Goal: Task Accomplishment & Management: Use online tool/utility

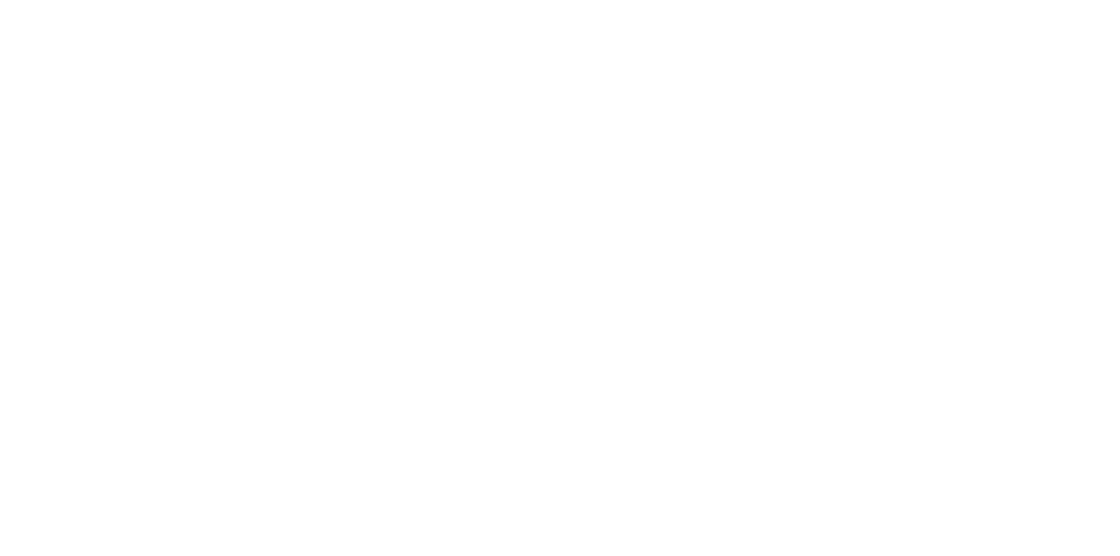
select select "Song"
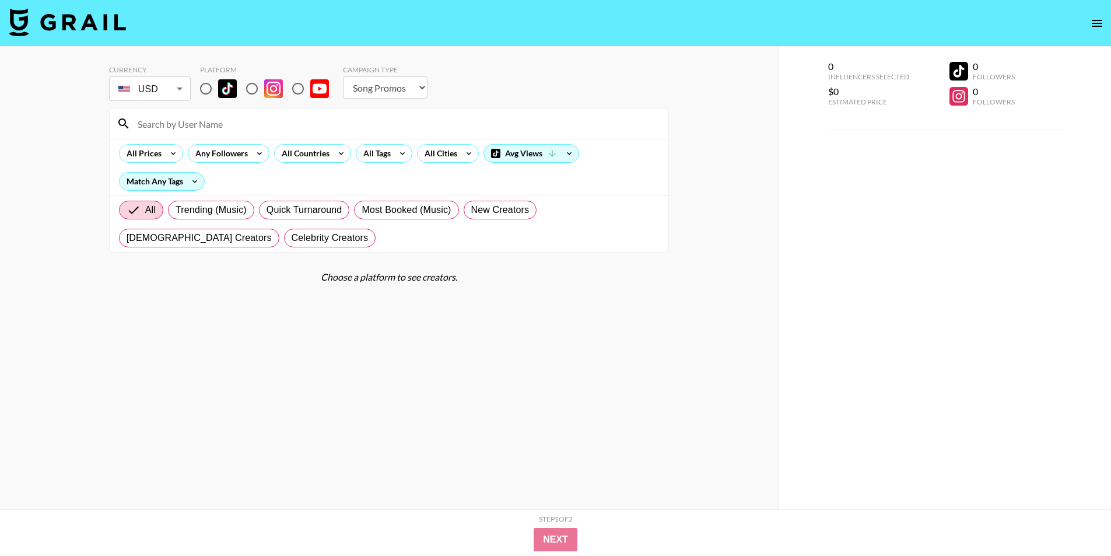
click at [249, 90] on input "radio" at bounding box center [252, 88] width 24 height 24
radio input "true"
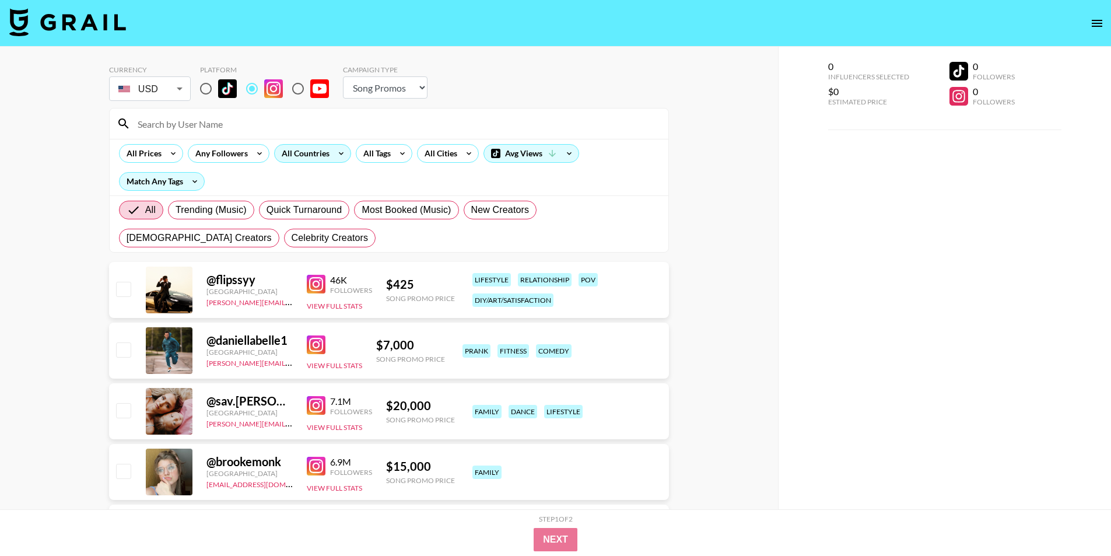
click at [299, 158] on div "All Countries" at bounding box center [303, 153] width 57 height 17
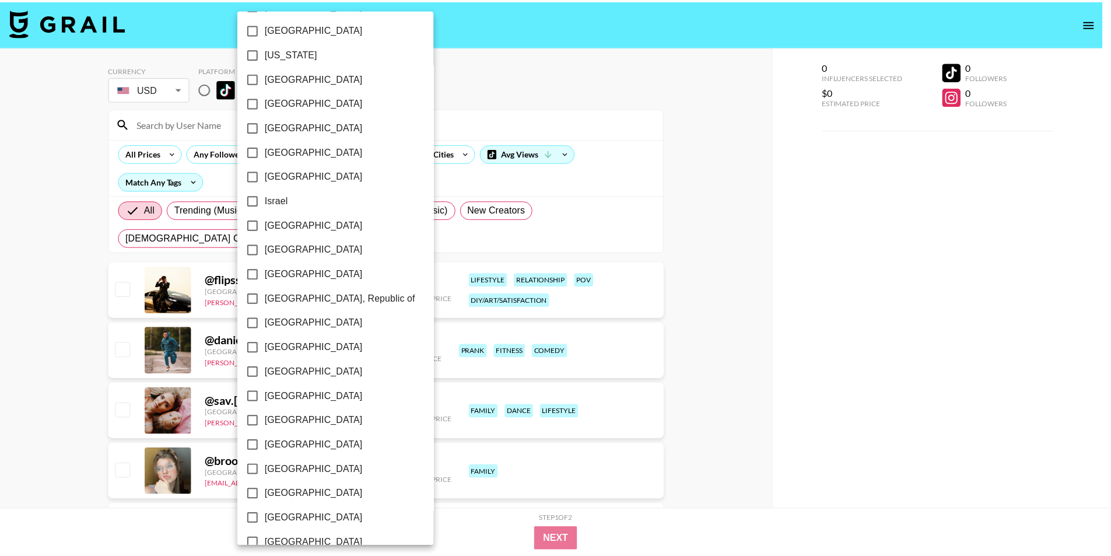
scroll to position [409, 0]
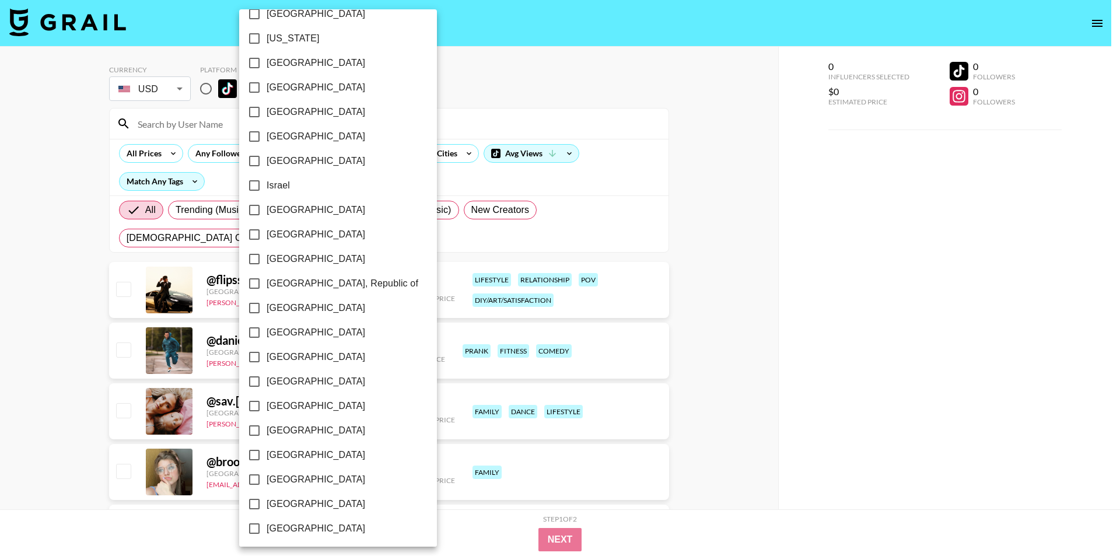
drag, startPoint x: 299, startPoint y: 377, endPoint x: 272, endPoint y: 376, distance: 26.8
click at [300, 377] on span "[GEOGRAPHIC_DATA]" at bounding box center [315, 381] width 99 height 14
click at [266, 377] on input "[GEOGRAPHIC_DATA]" at bounding box center [254, 381] width 24 height 24
checkbox input "true"
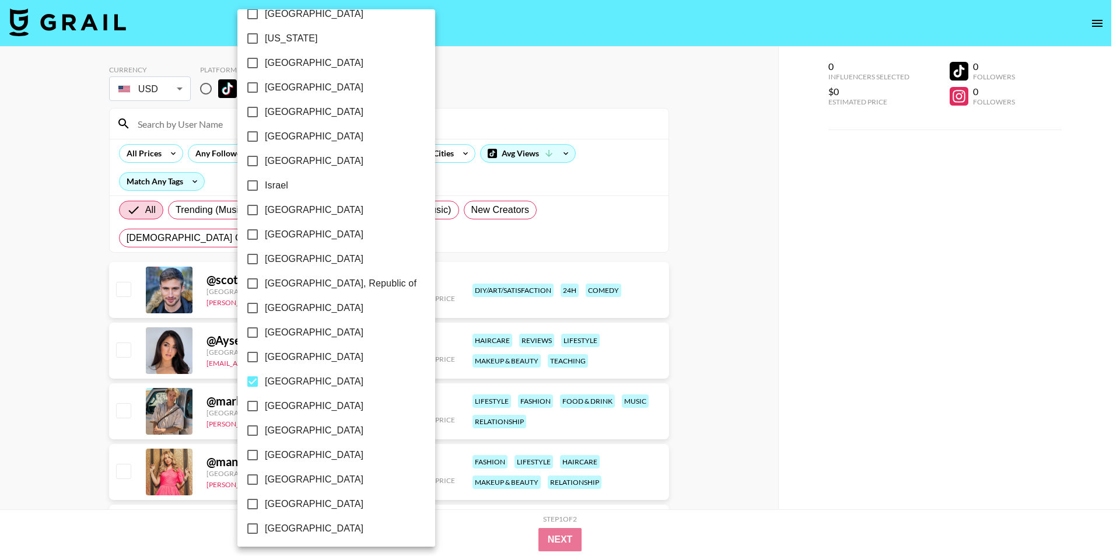
click at [0, 321] on div at bounding box center [560, 278] width 1120 height 556
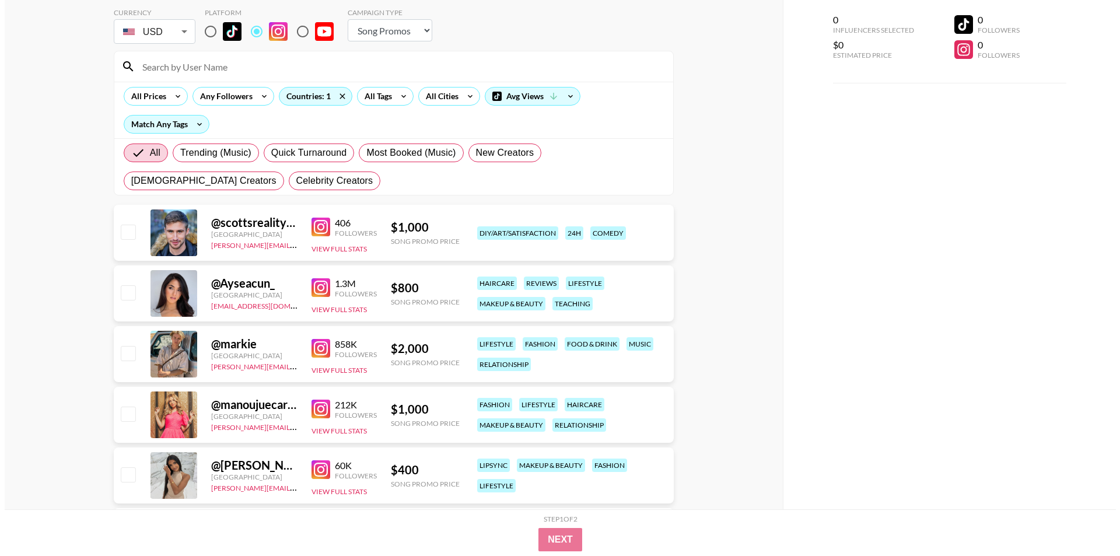
scroll to position [0, 0]
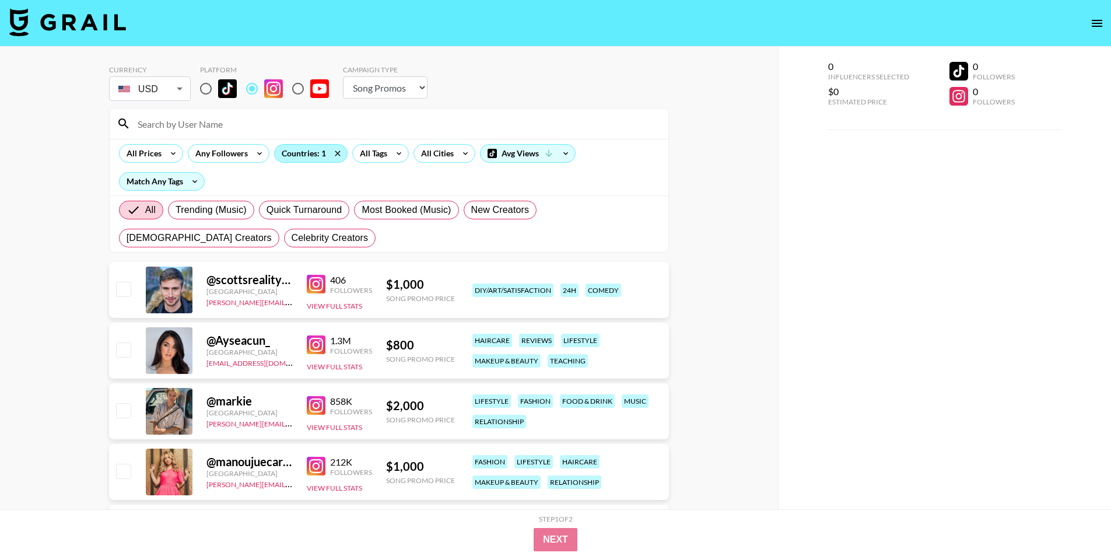
click at [316, 156] on div "Countries: 1" at bounding box center [311, 153] width 72 height 17
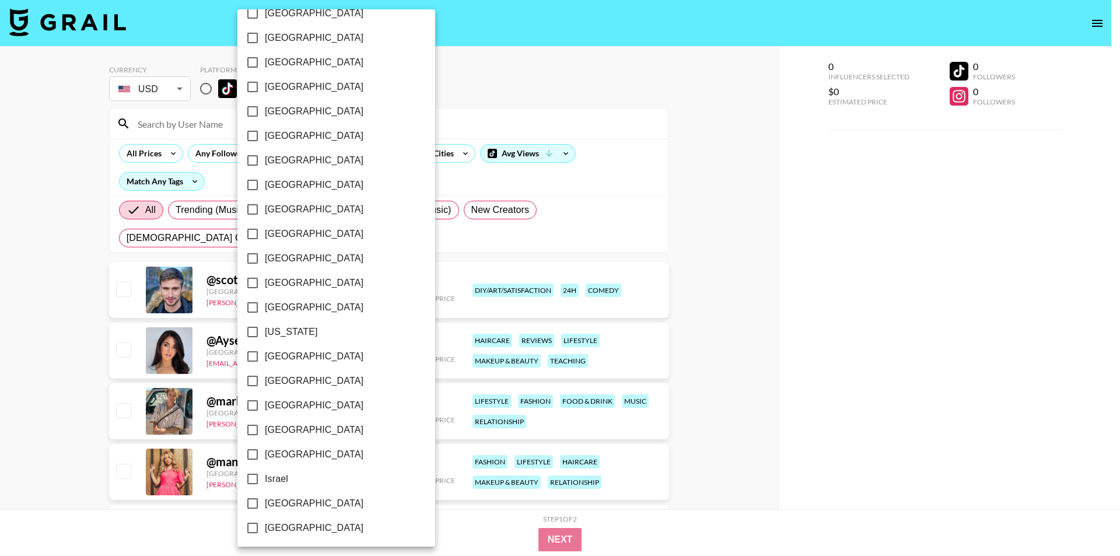
scroll to position [117, 0]
click at [278, 299] on label "[GEOGRAPHIC_DATA]" at bounding box center [328, 306] width 176 height 24
click at [265, 299] on input "[GEOGRAPHIC_DATA]" at bounding box center [252, 306] width 24 height 24
checkbox input "true"
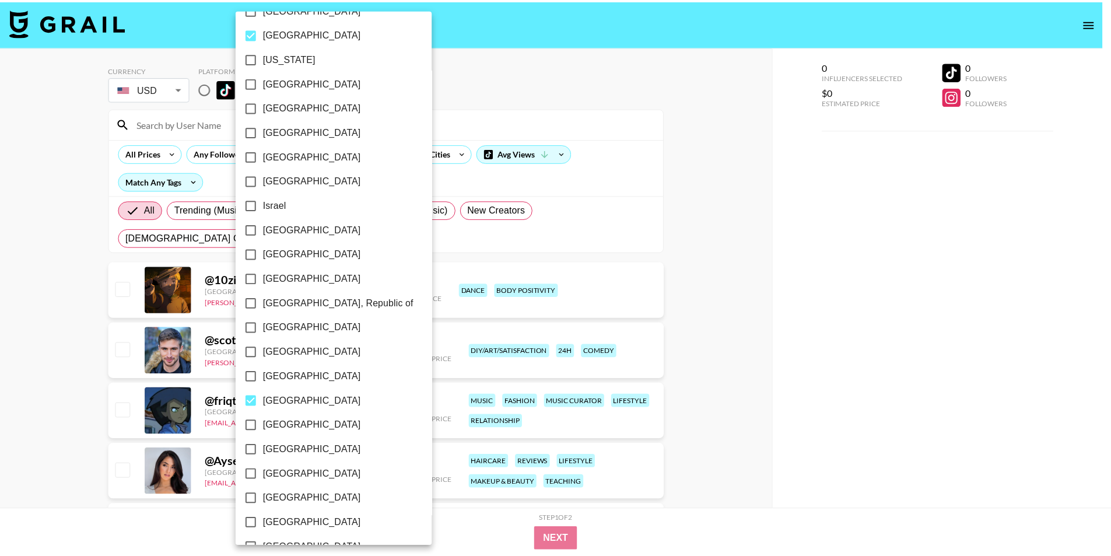
scroll to position [466, 0]
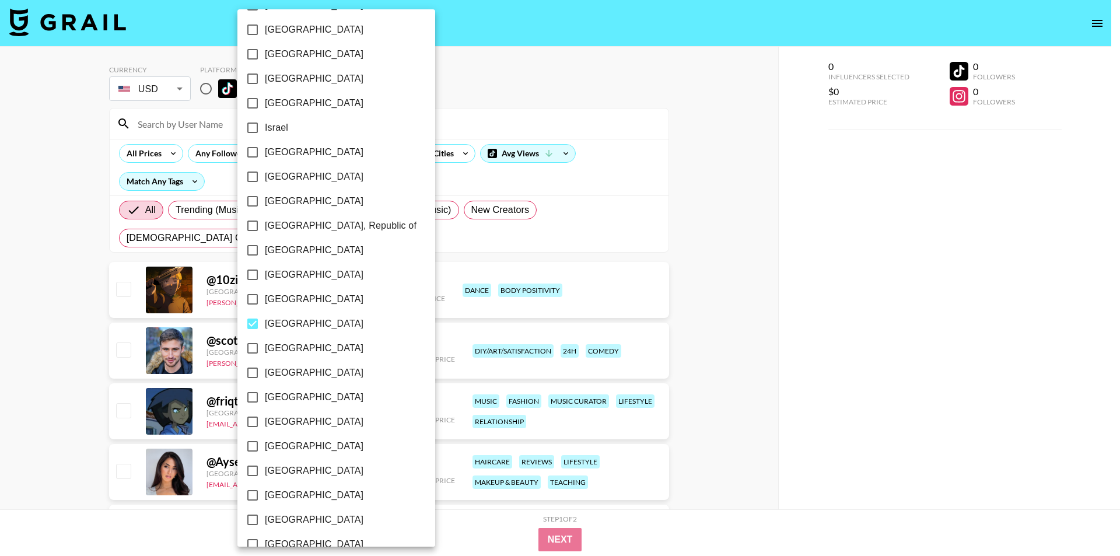
click at [267, 320] on span "[GEOGRAPHIC_DATA]" at bounding box center [314, 324] width 99 height 14
click at [265, 320] on input "[GEOGRAPHIC_DATA]" at bounding box center [252, 323] width 24 height 24
checkbox input "false"
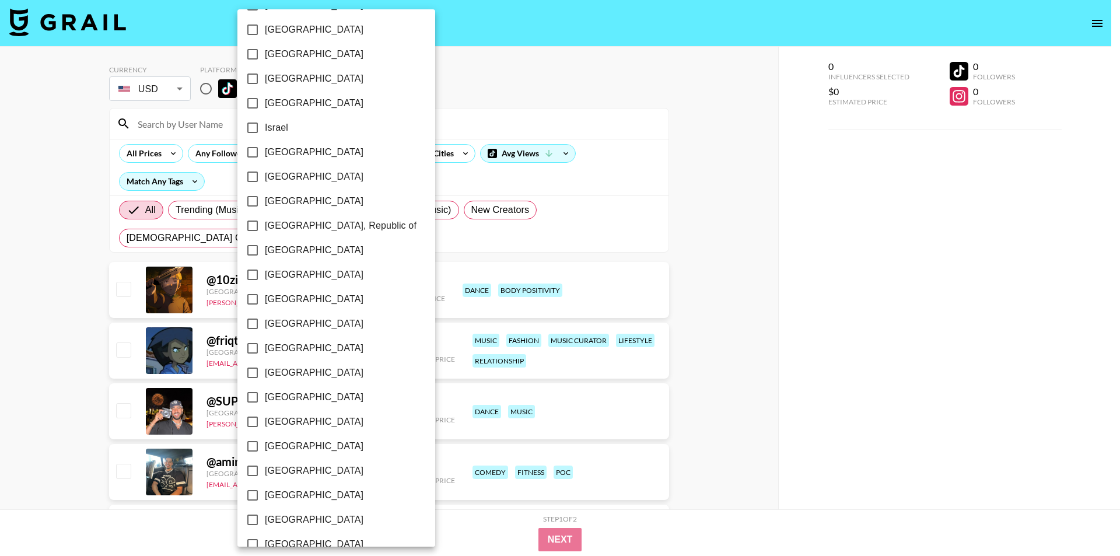
click at [29, 315] on div at bounding box center [560, 278] width 1120 height 556
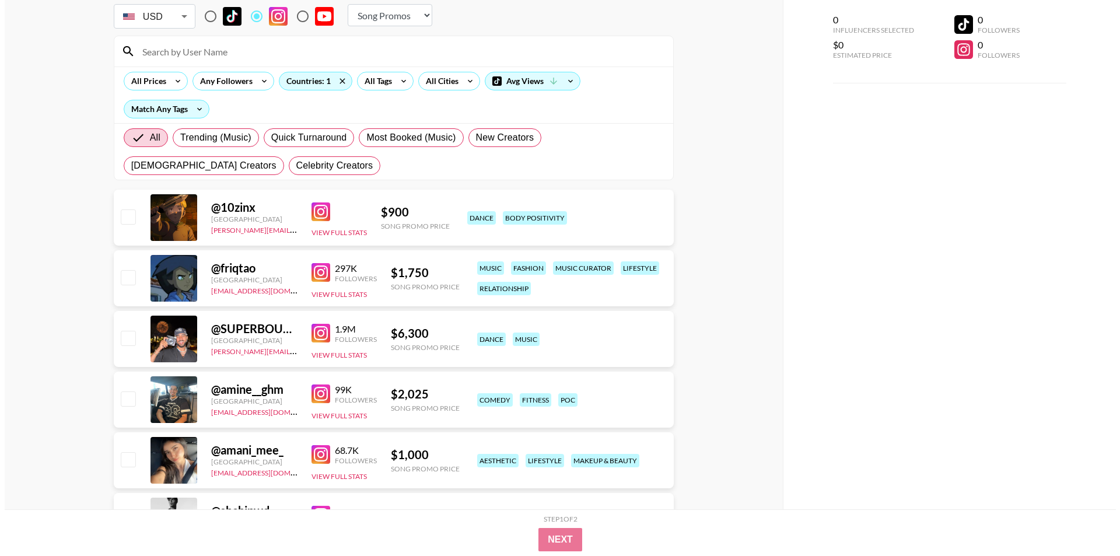
scroll to position [0, 0]
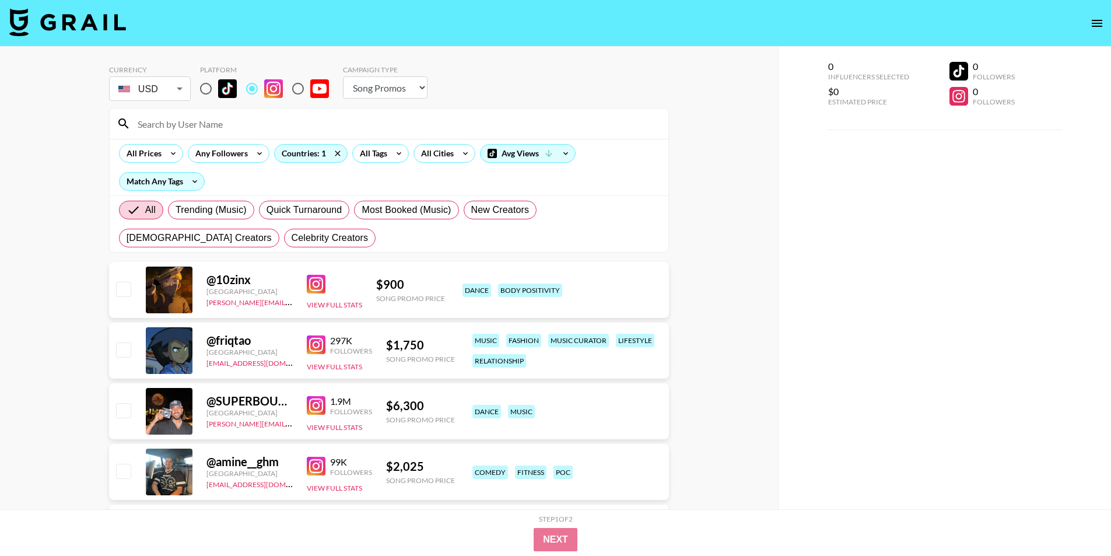
click at [268, 128] on input at bounding box center [396, 123] width 531 height 19
click at [366, 153] on div "All Tags" at bounding box center [371, 153] width 37 height 17
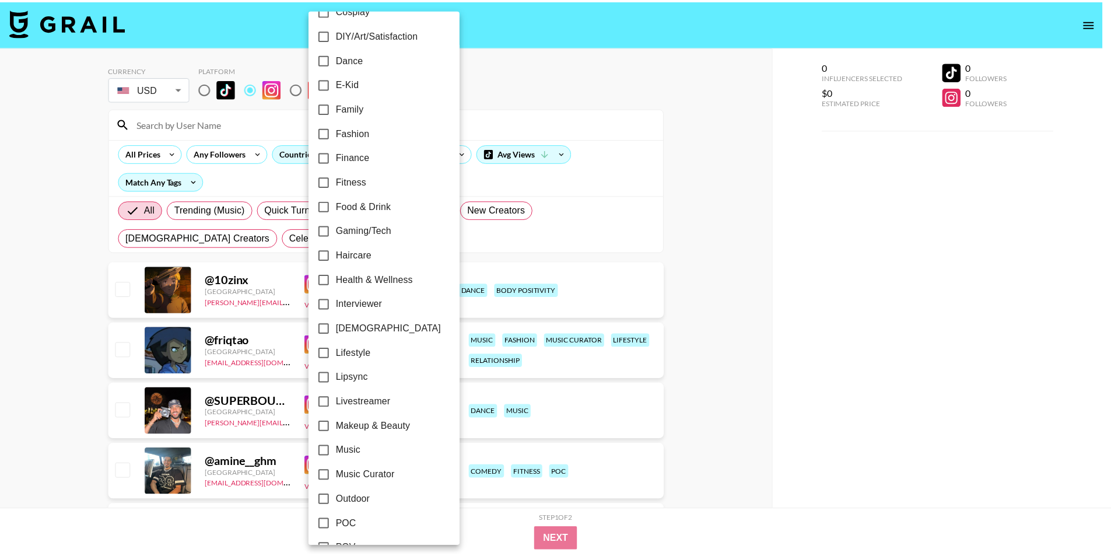
scroll to position [271, 0]
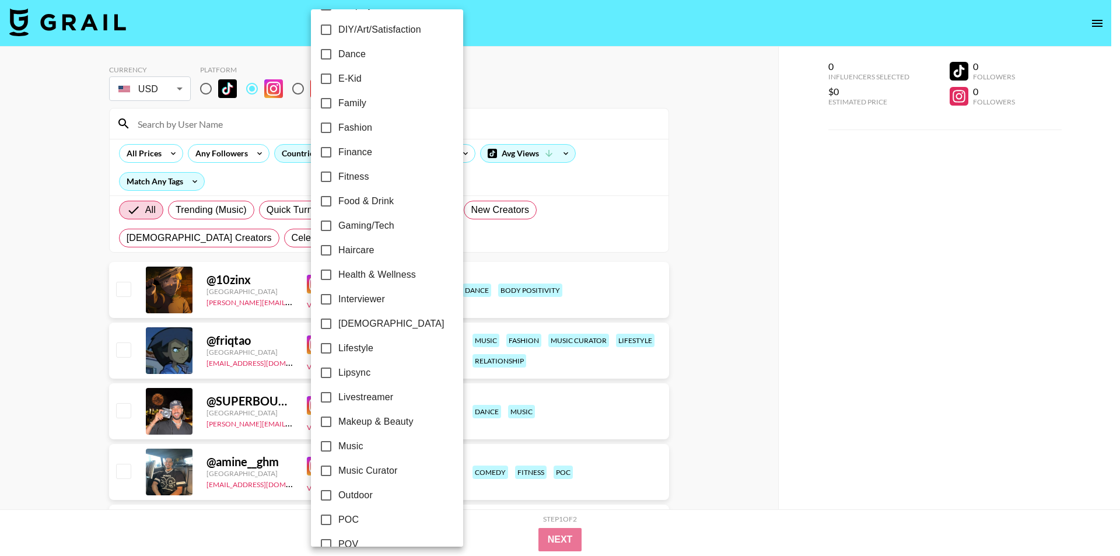
click at [355, 364] on label "Lipsync" at bounding box center [379, 372] width 131 height 24
click at [338, 364] on input "Lipsync" at bounding box center [326, 372] width 24 height 24
checkbox input "true"
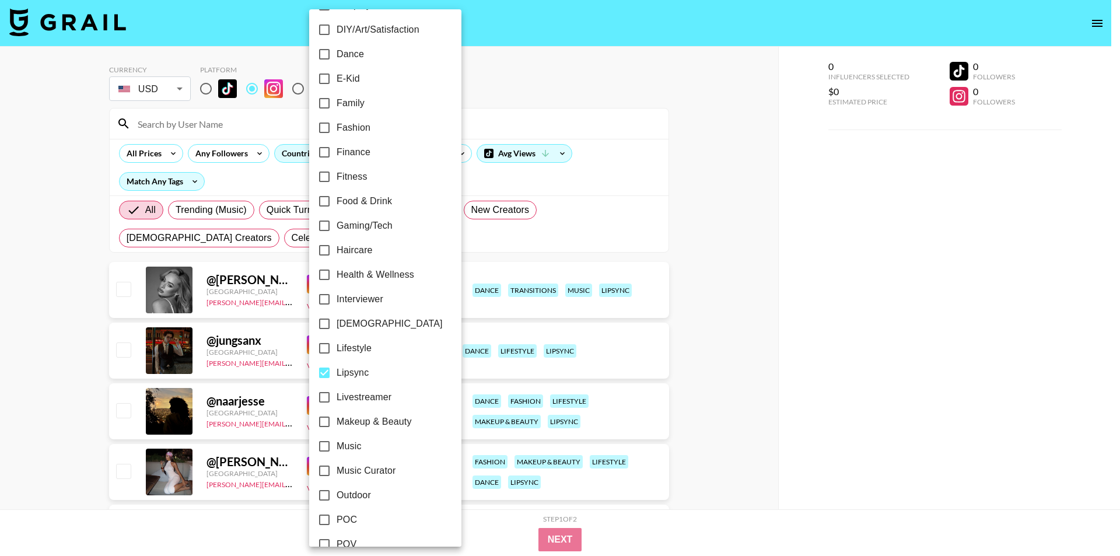
click at [0, 395] on div at bounding box center [560, 278] width 1120 height 556
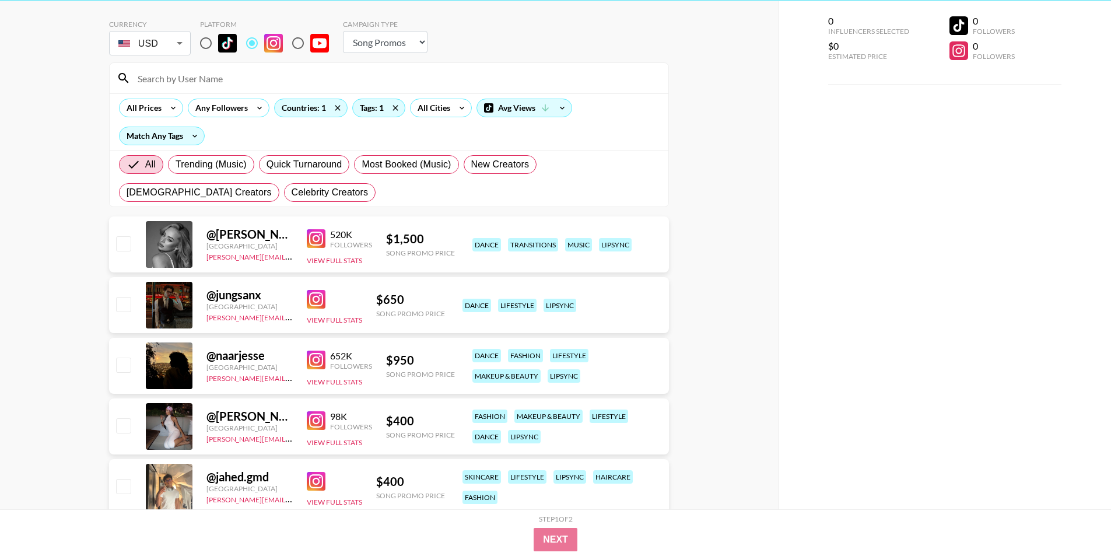
scroll to position [84, 0]
